Goal: Obtain resource: Download file/media

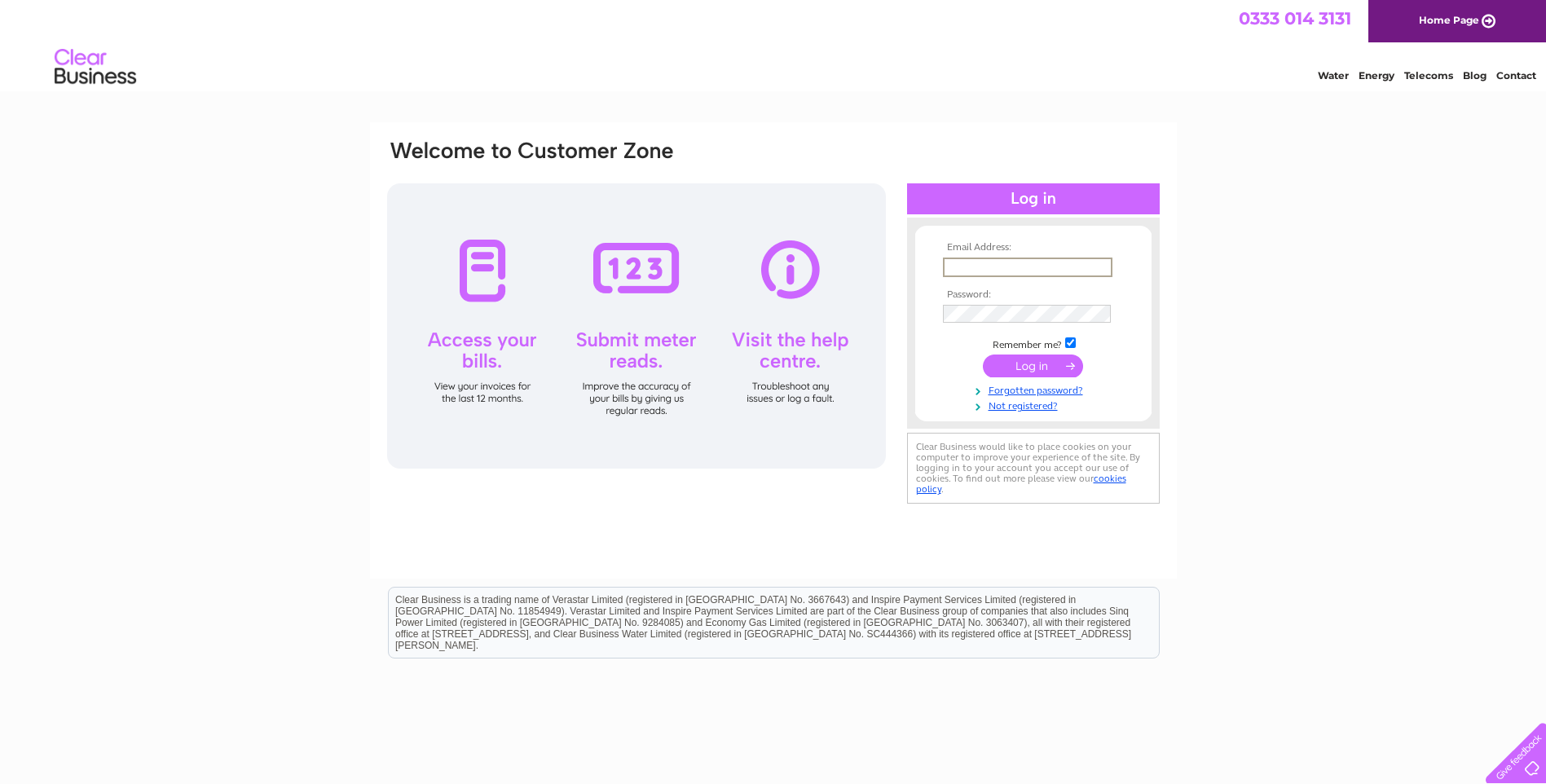
click at [951, 261] on input "text" at bounding box center [1028, 267] width 170 height 19
type input "[EMAIL_ADDRESS][DOMAIN_NAME]"
click at [1035, 360] on input "submit" at bounding box center [1033, 366] width 100 height 23
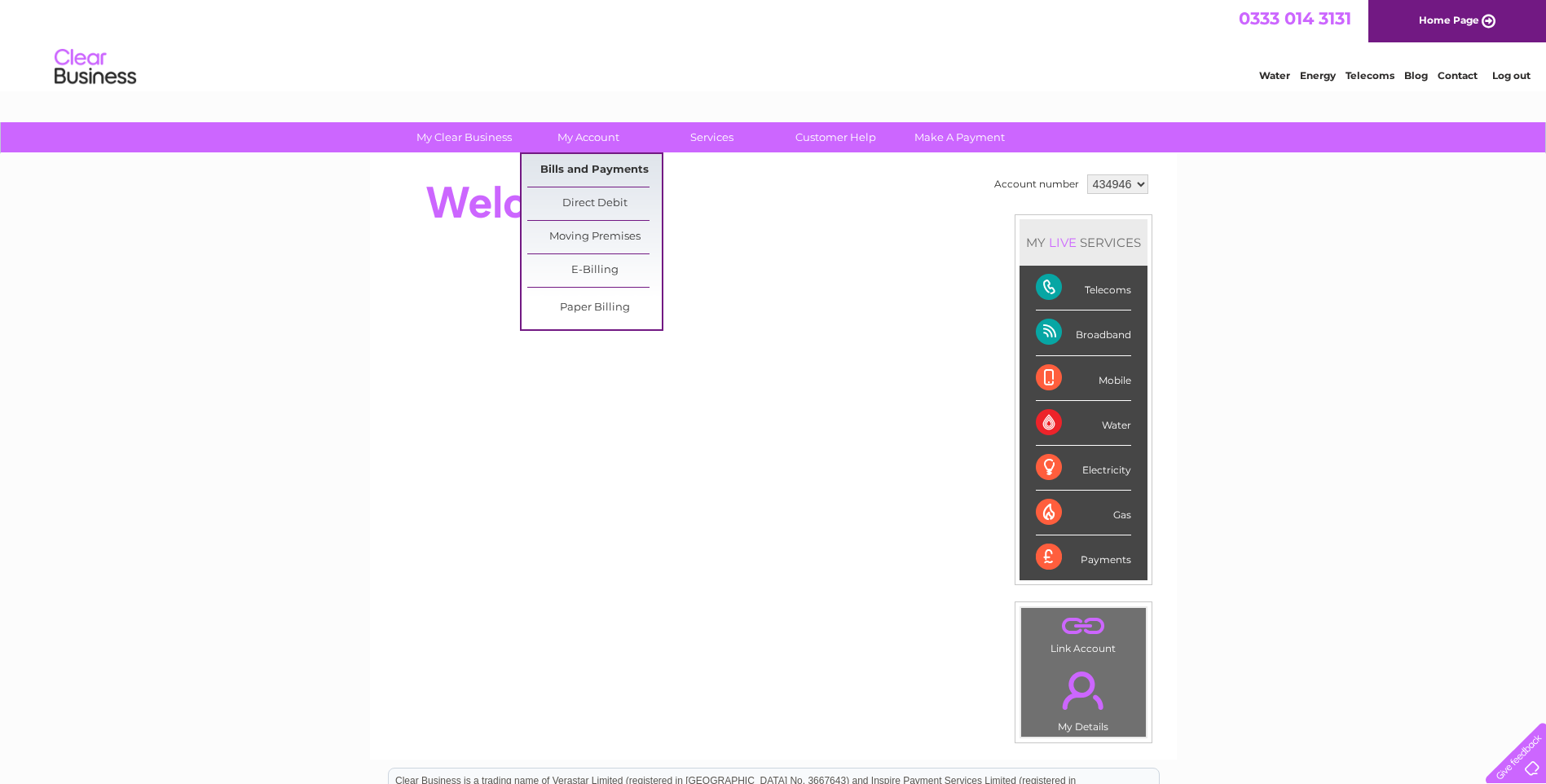
click at [585, 168] on link "Bills and Payments" at bounding box center [594, 170] width 135 height 32
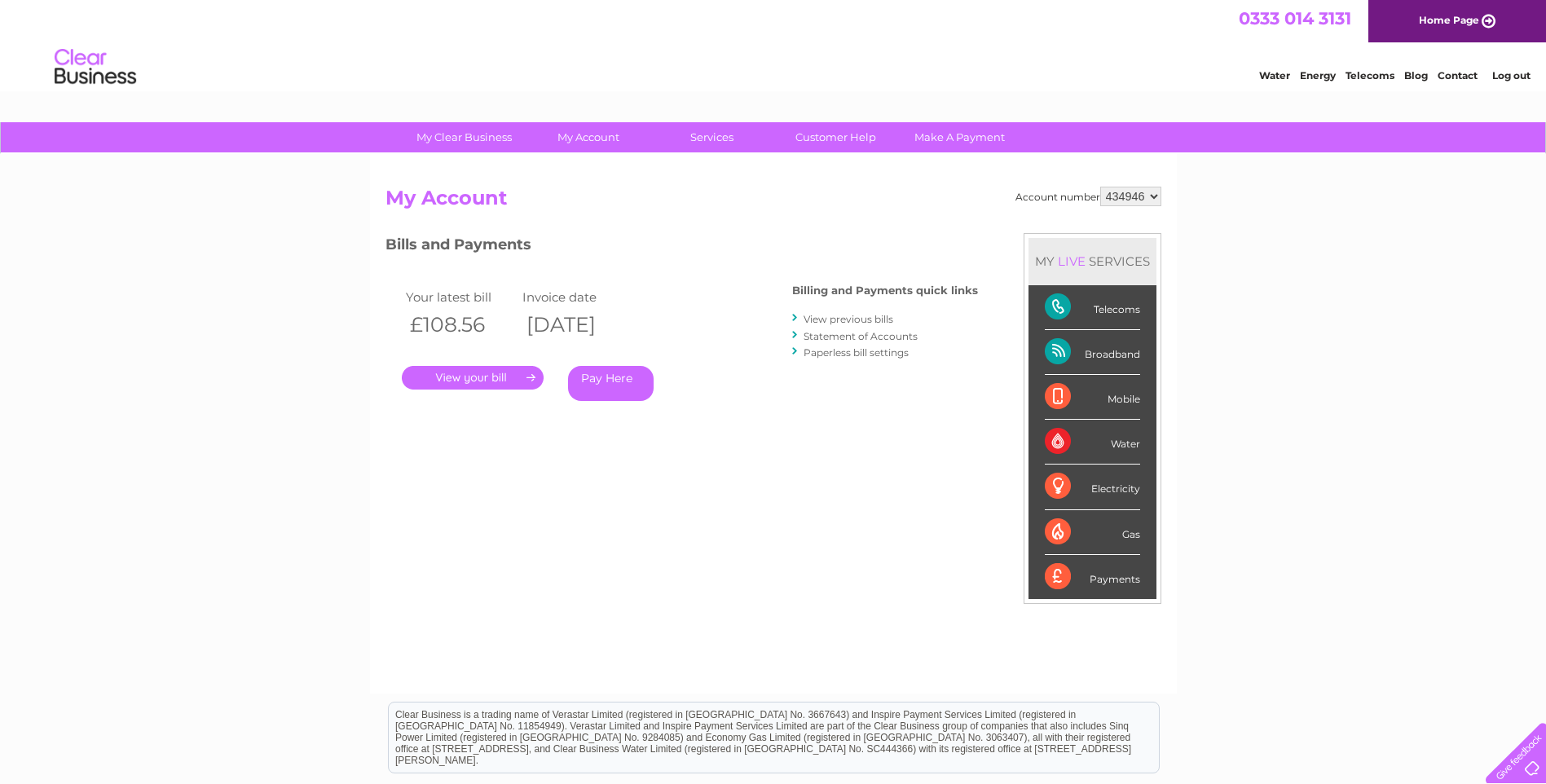
click at [826, 319] on link "View previous bills" at bounding box center [848, 319] width 89 height 12
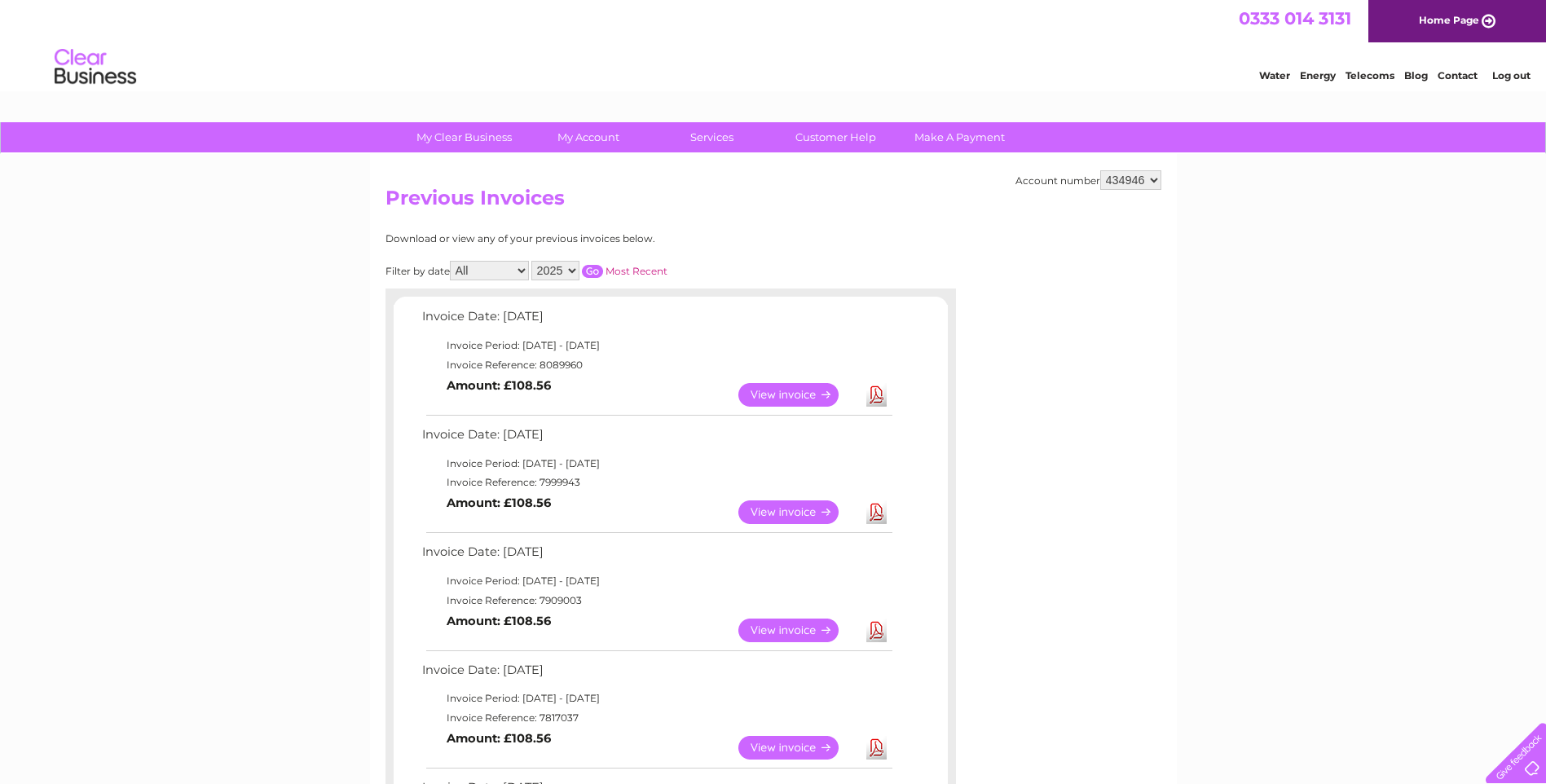
click at [878, 396] on link "Download" at bounding box center [876, 395] width 20 height 24
